Goal: Transaction & Acquisition: Purchase product/service

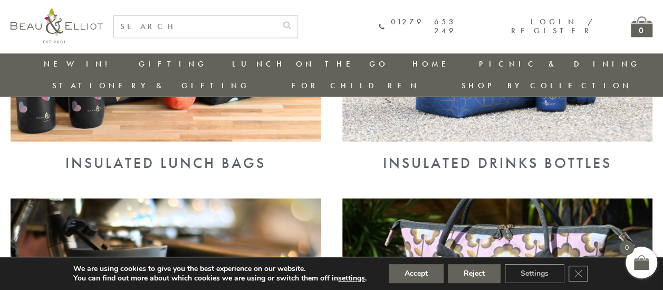
scroll to position [575, 0]
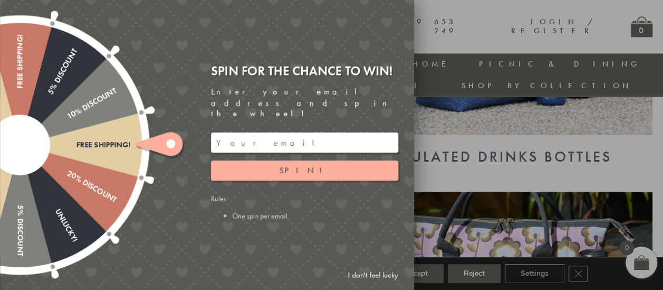
click at [368, 275] on link "I don't feel lucky" at bounding box center [372, 275] width 61 height 20
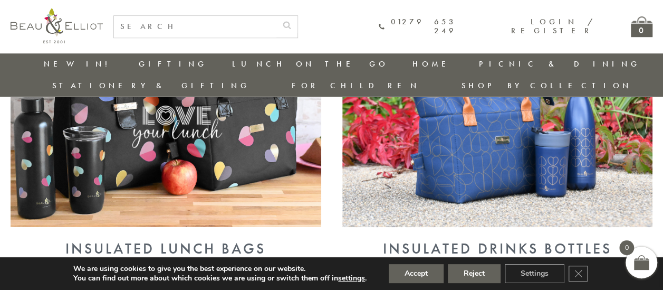
scroll to position [491, 0]
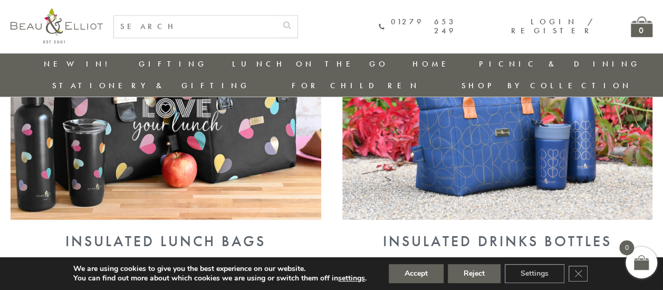
click at [216, 108] on img at bounding box center [166, 107] width 311 height 226
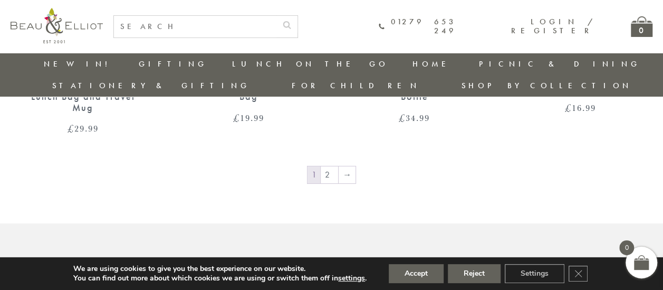
scroll to position [1795, 0]
click at [334, 165] on link "2" at bounding box center [329, 173] width 17 height 17
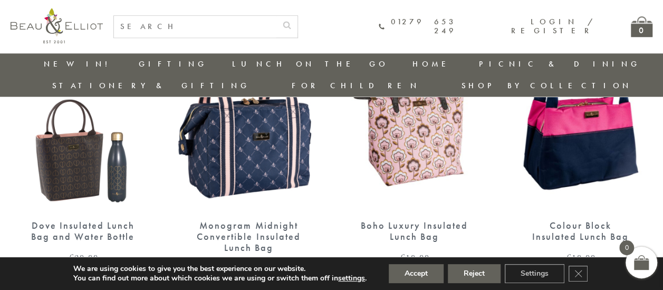
scroll to position [464, 0]
click at [591, 127] on img at bounding box center [580, 116] width 145 height 187
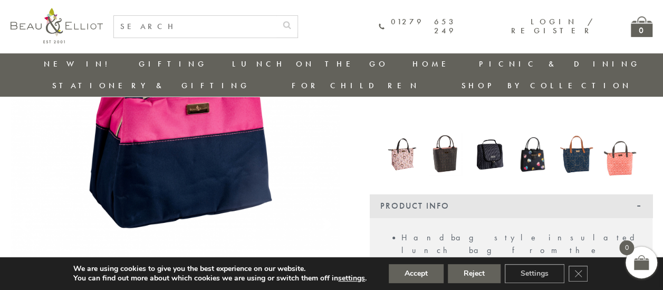
scroll to position [37, 0]
